Goal: Answer question/provide support: Share knowledge or assist other users

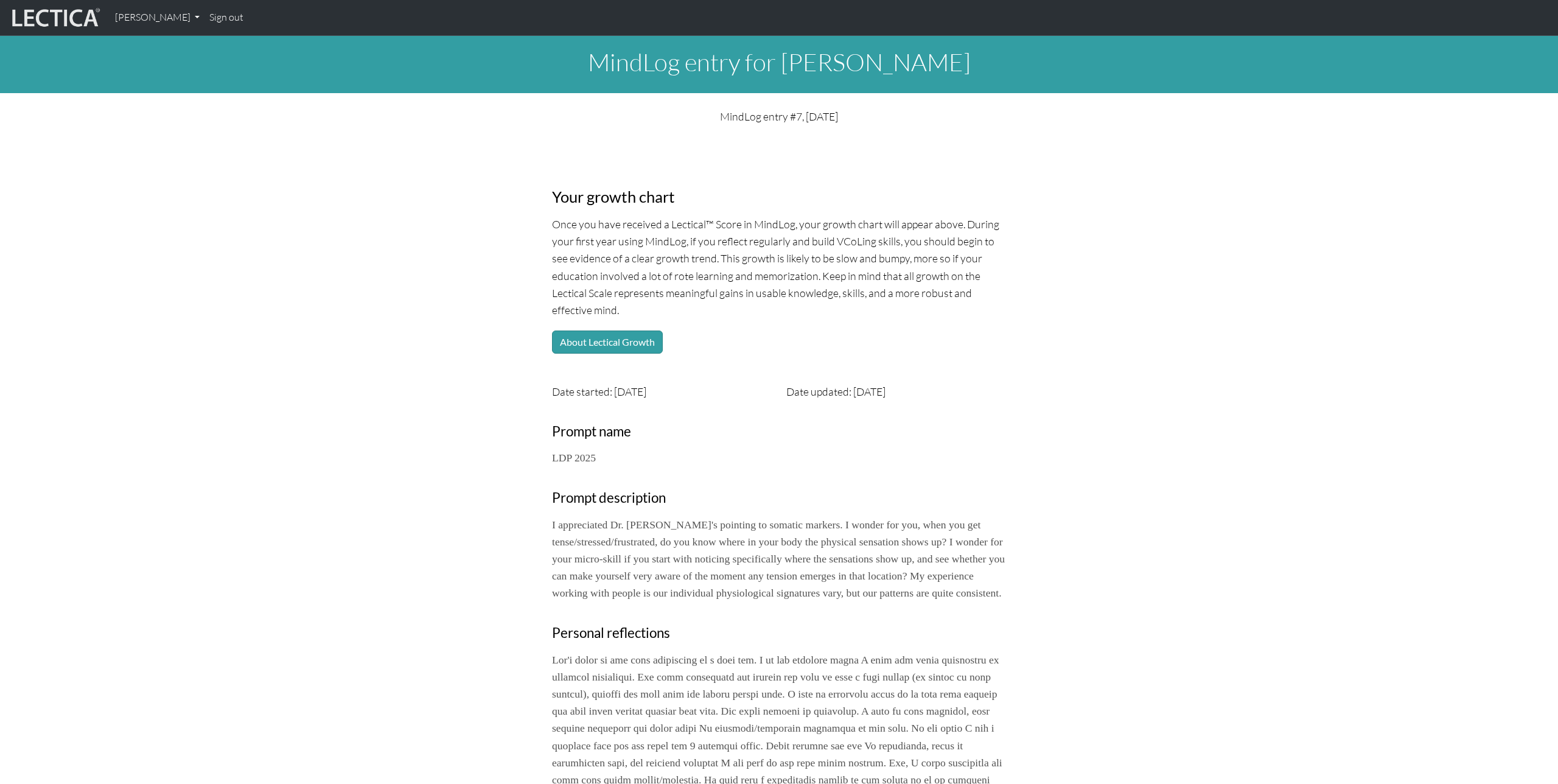
scroll to position [445, 0]
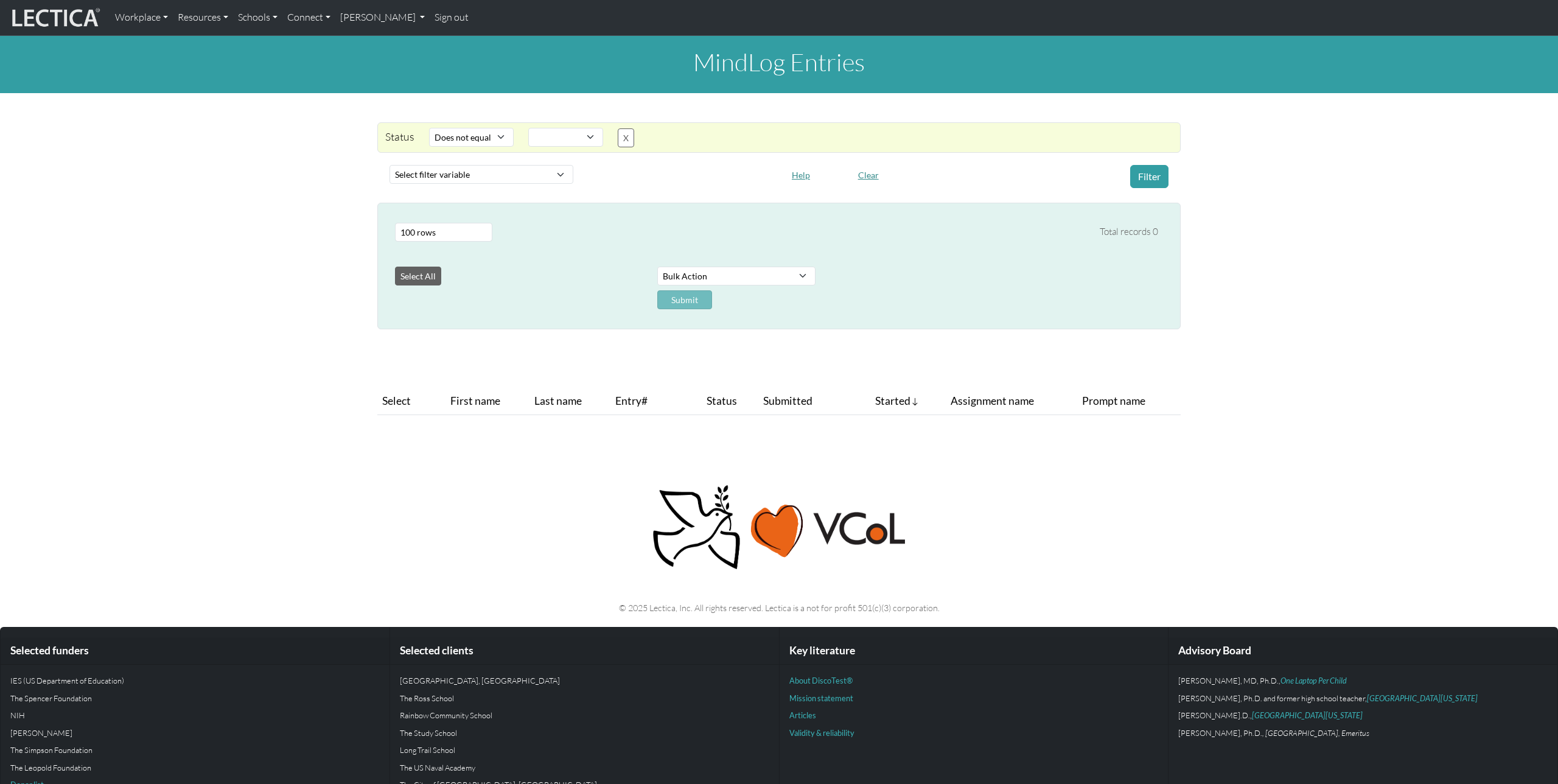
select select "not_iexact"
select select
select select "100"
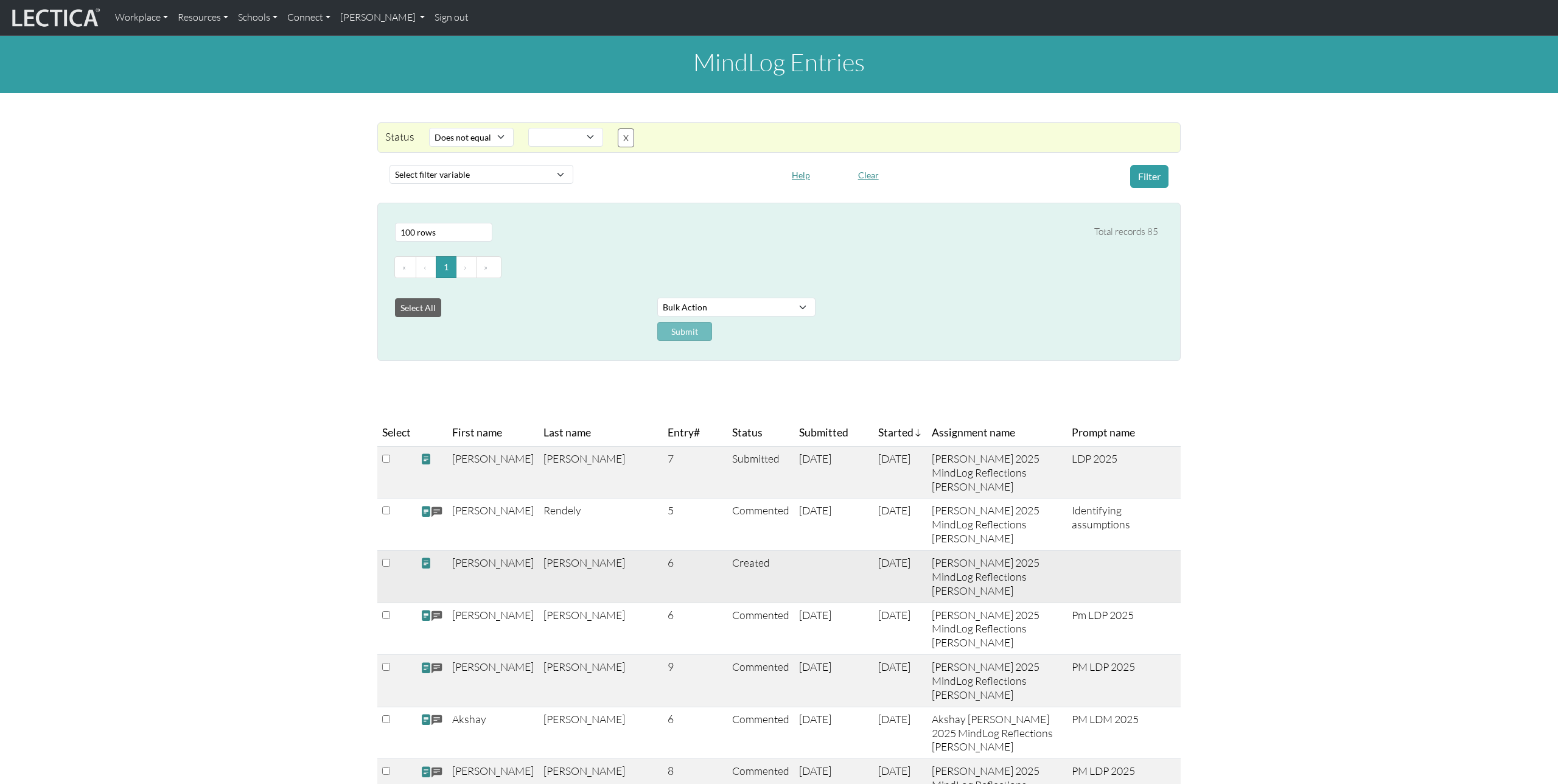
click at [424, 560] on span at bounding box center [426, 563] width 11 height 13
click at [426, 459] on span at bounding box center [426, 459] width 11 height 13
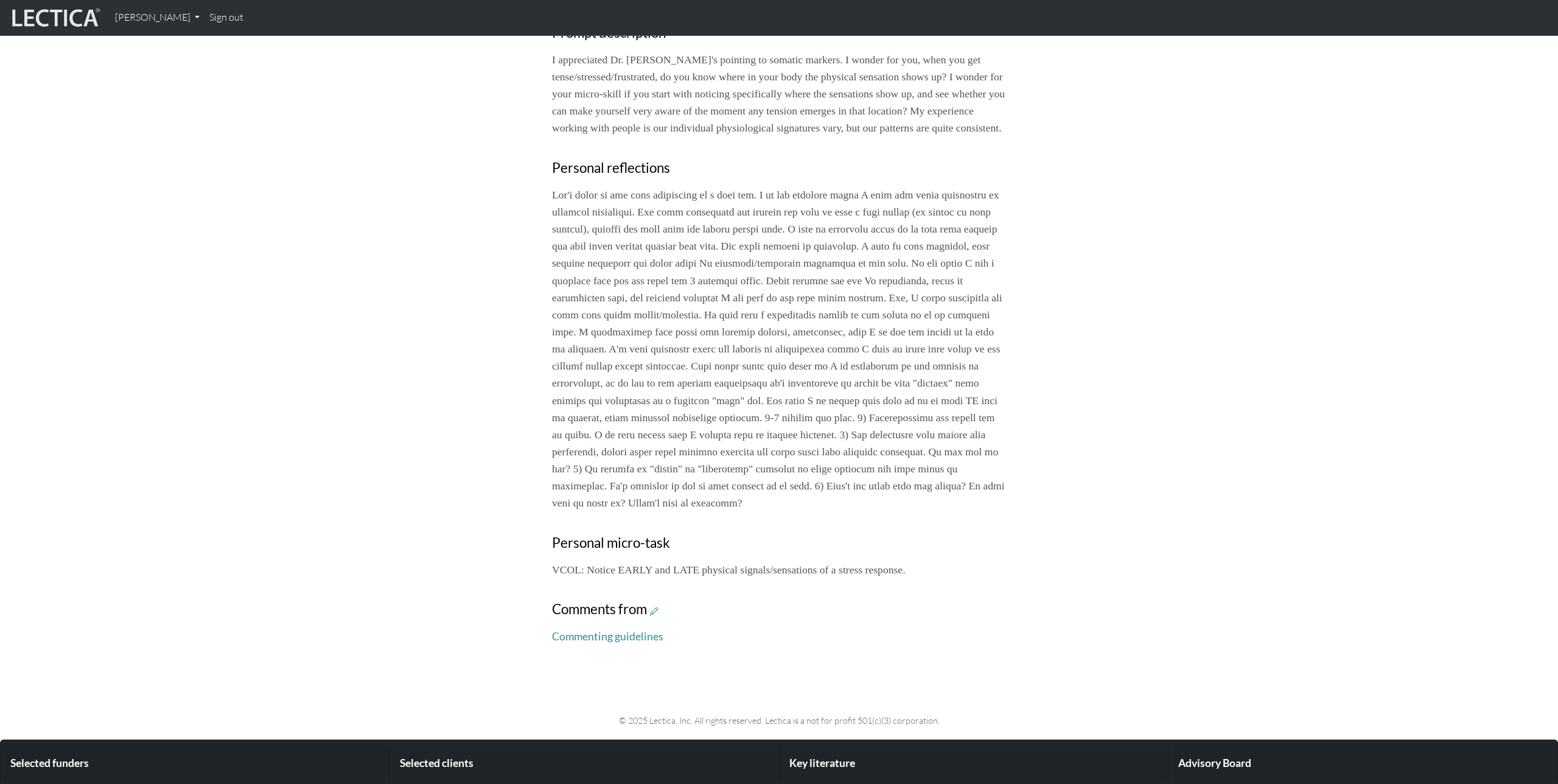
scroll to position [475, 0]
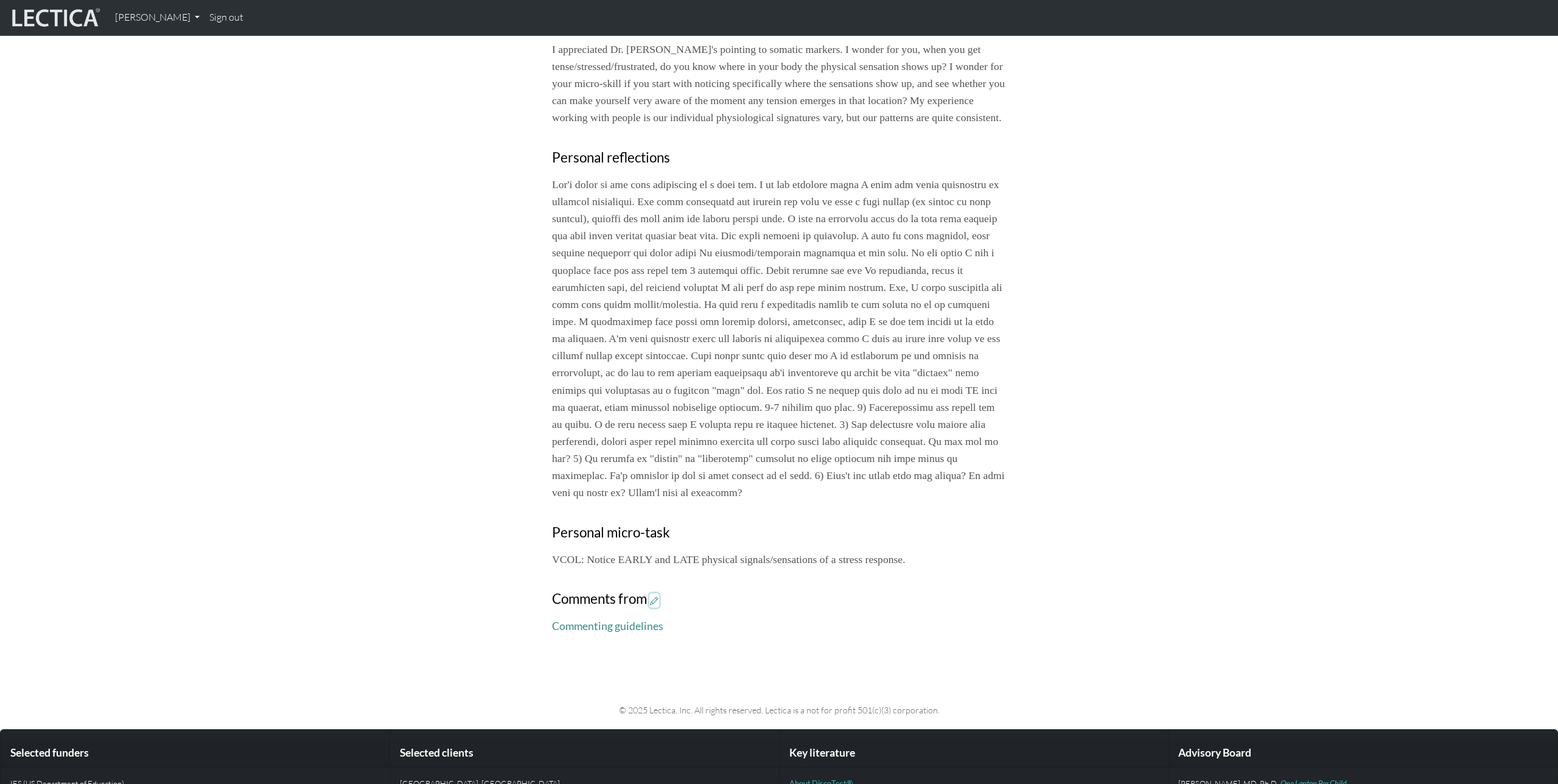
click at [659, 606] on icon at bounding box center [654, 600] width 9 height 11
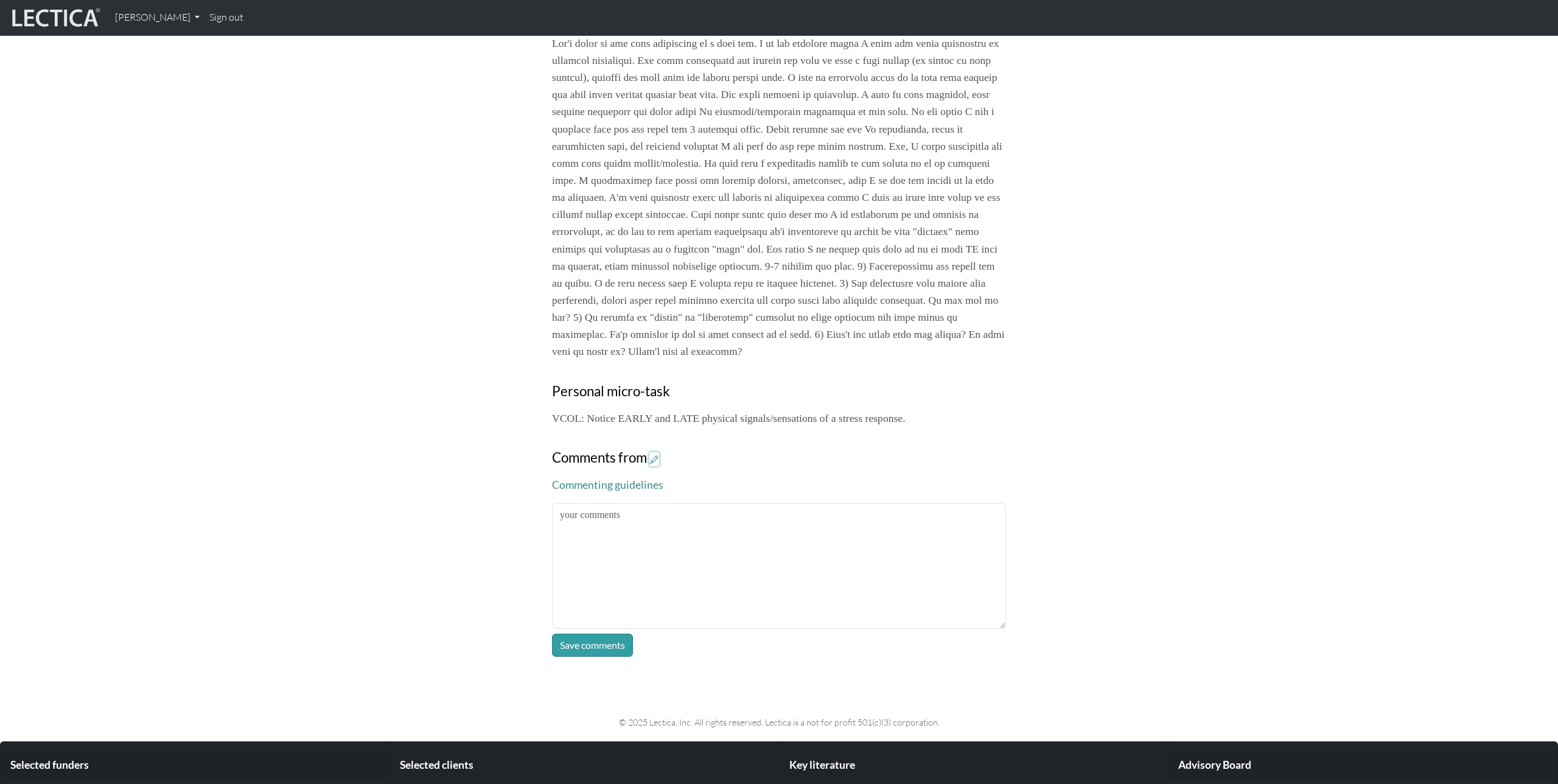
scroll to position [628, 0]
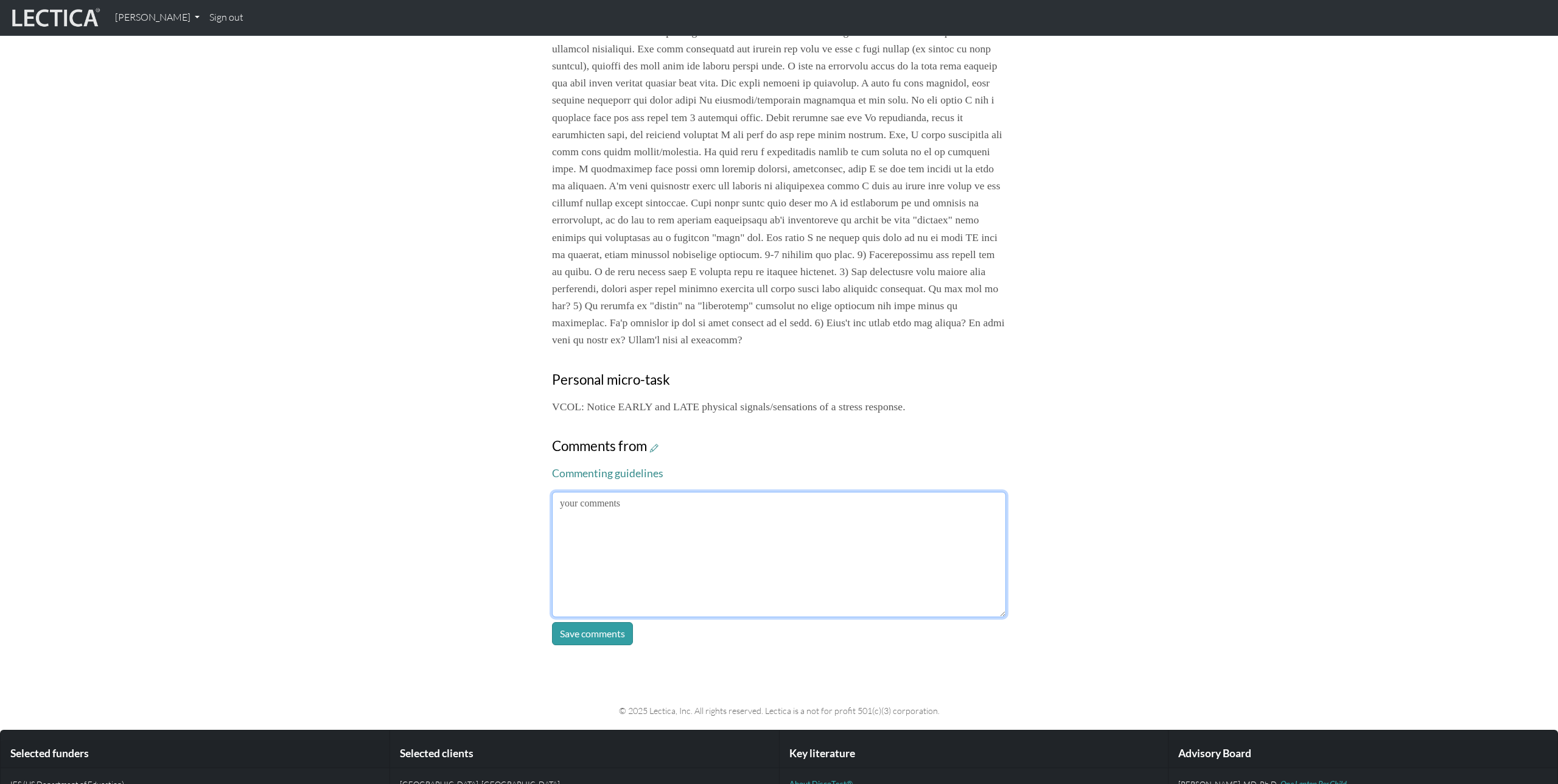
click at [813, 604] on textarea at bounding box center [779, 554] width 454 height 126
click at [796, 589] on textarea at bounding box center [779, 554] width 454 height 126
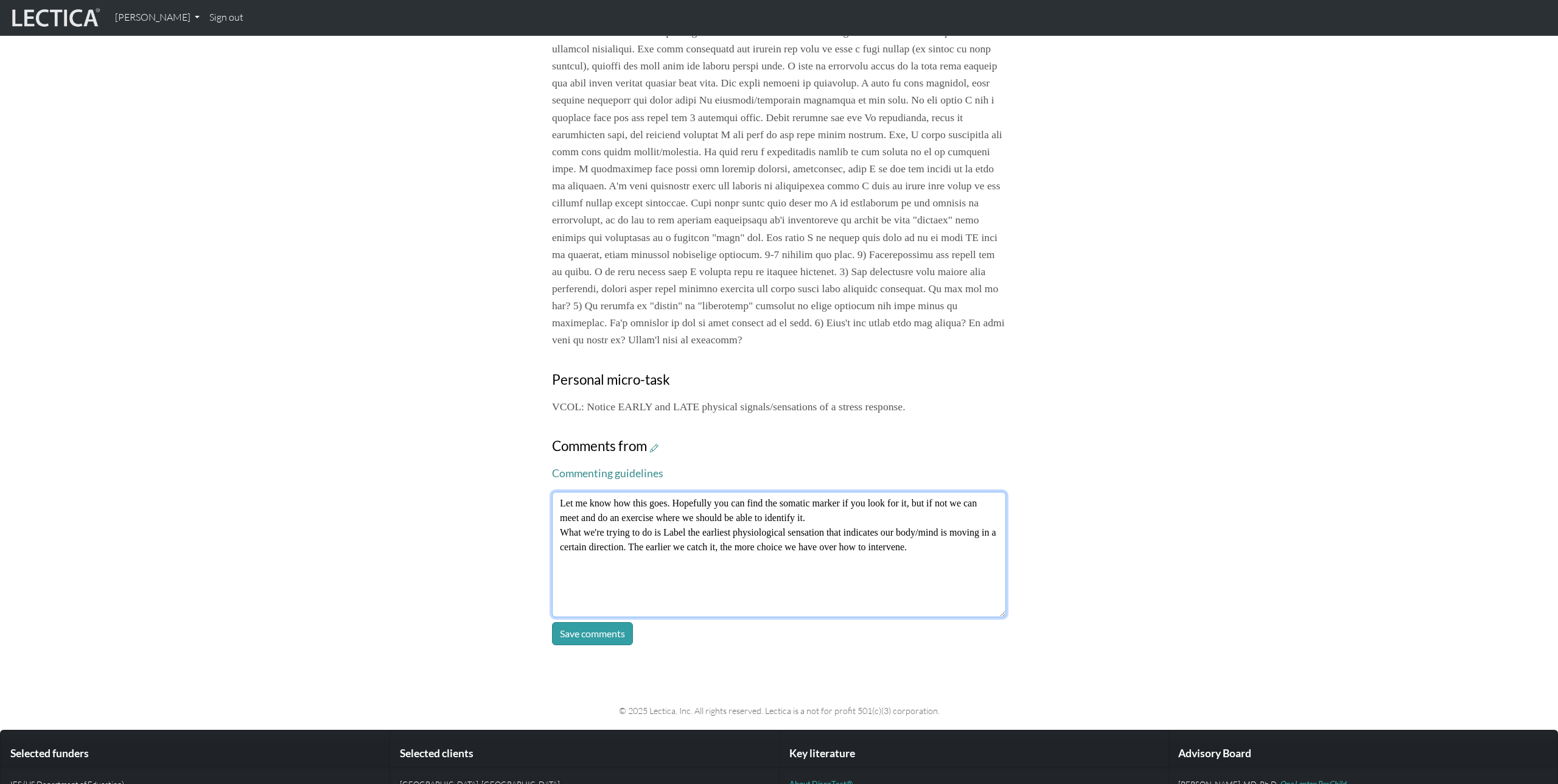
type textarea "Let me know how this goes. Hopefully you can find the somatic marker if you loo…"
click button "Save comments" at bounding box center [593, 633] width 81 height 23
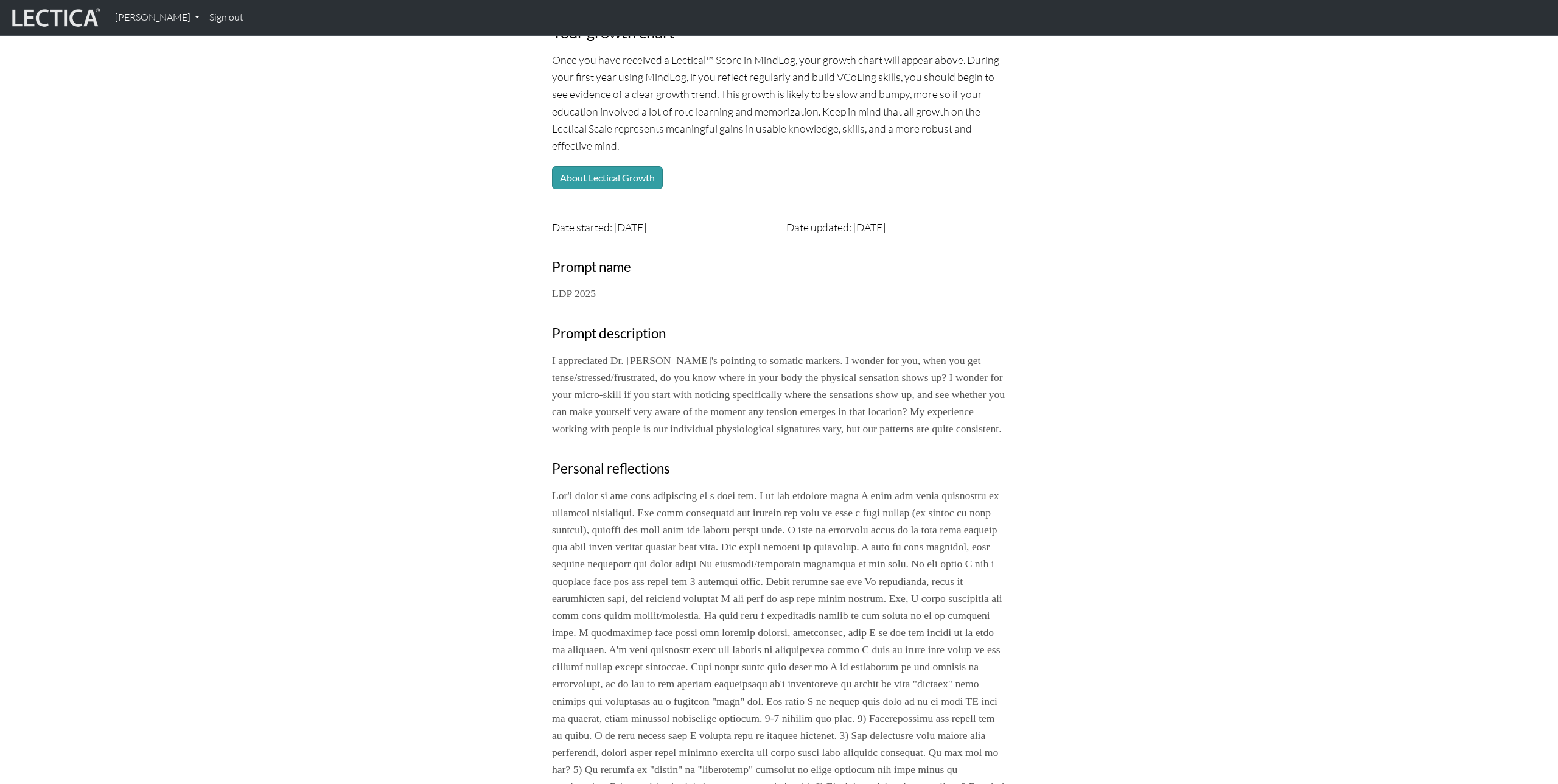
scroll to position [0, 0]
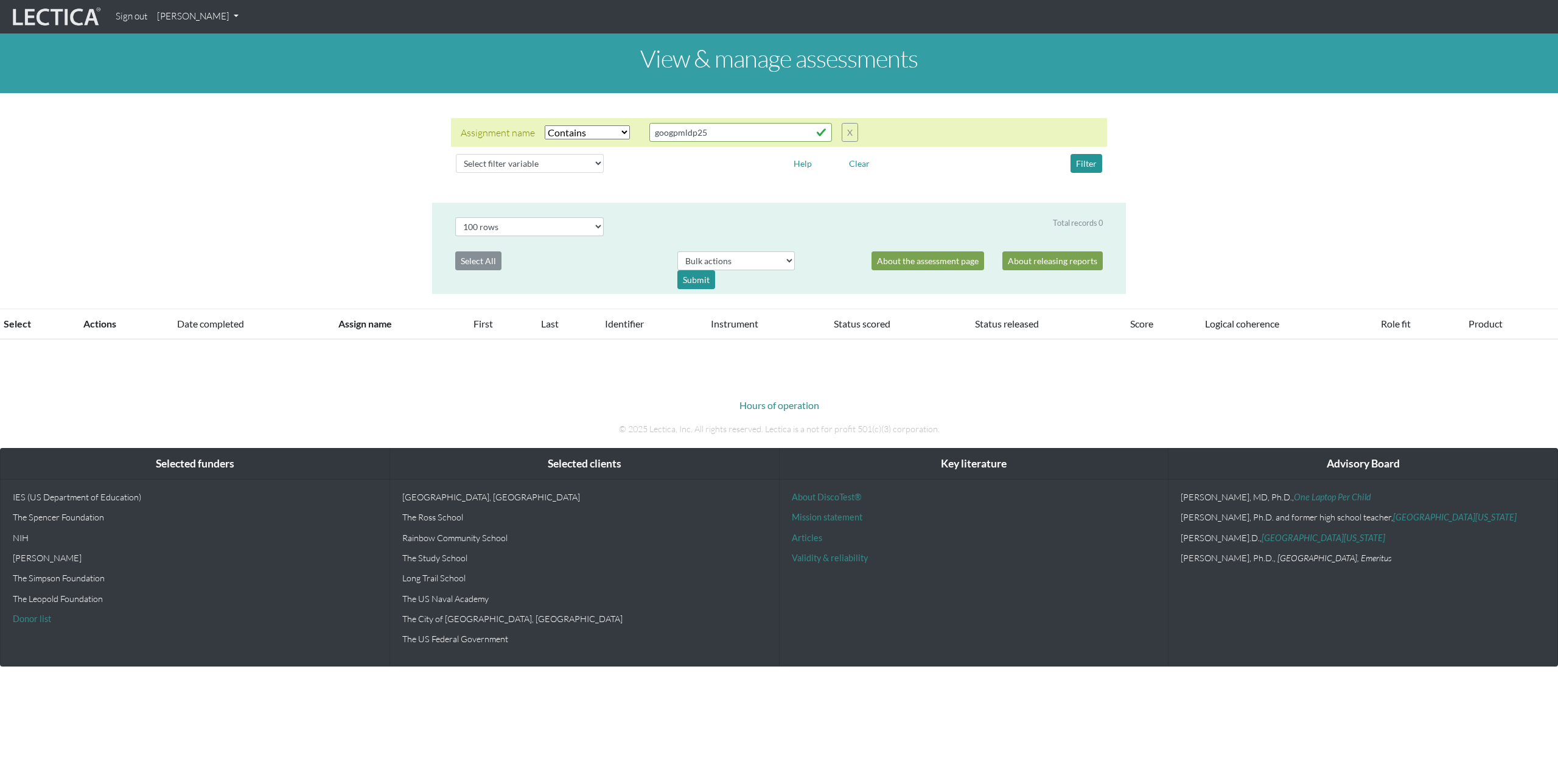
select select "icontains"
select select "100"
